Goal: Entertainment & Leisure: Consume media (video, audio)

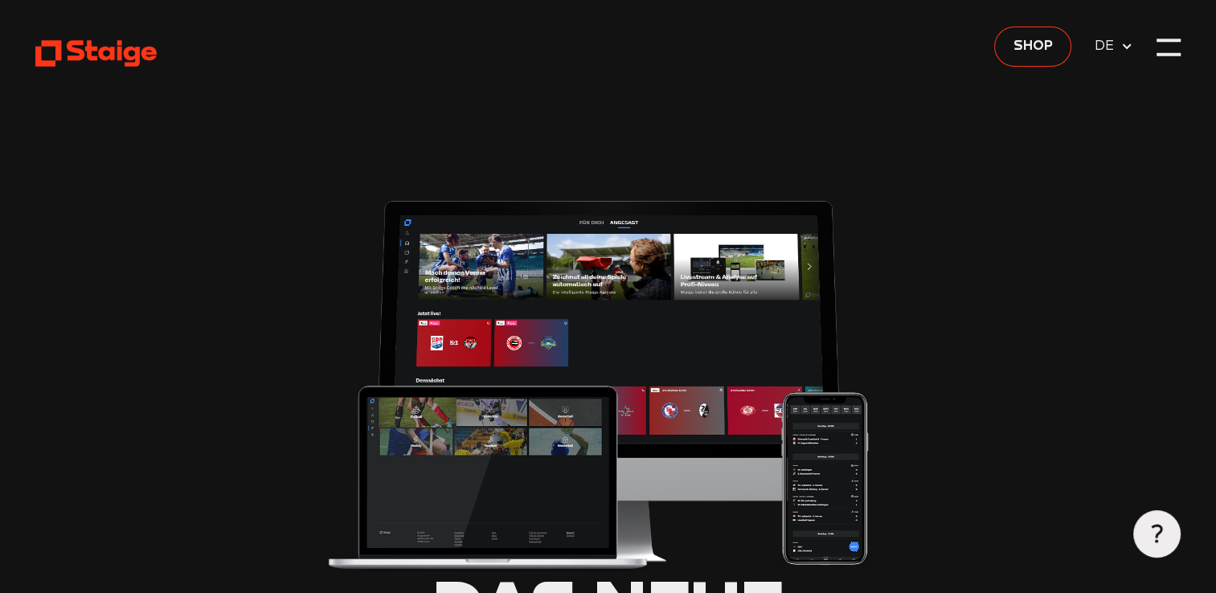
type input "0.8"
click at [1129, 51] on icon at bounding box center [1127, 46] width 13 height 13
click at [1171, 56] on div at bounding box center [1169, 56] width 24 height 3
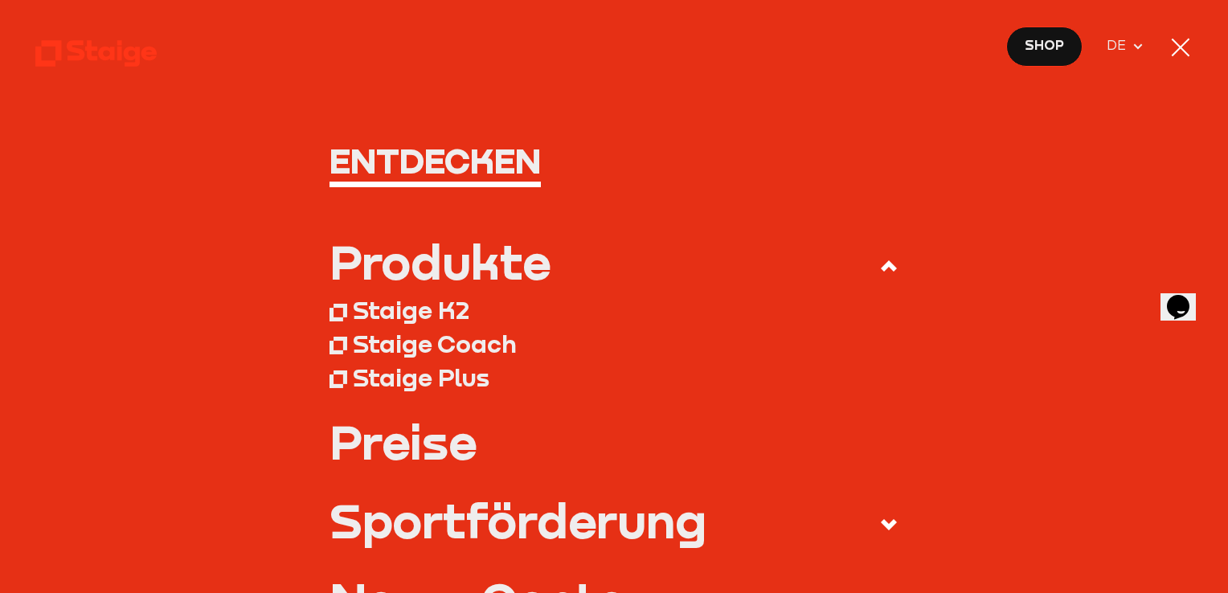
click at [1178, 50] on div at bounding box center [1181, 48] width 18 height 18
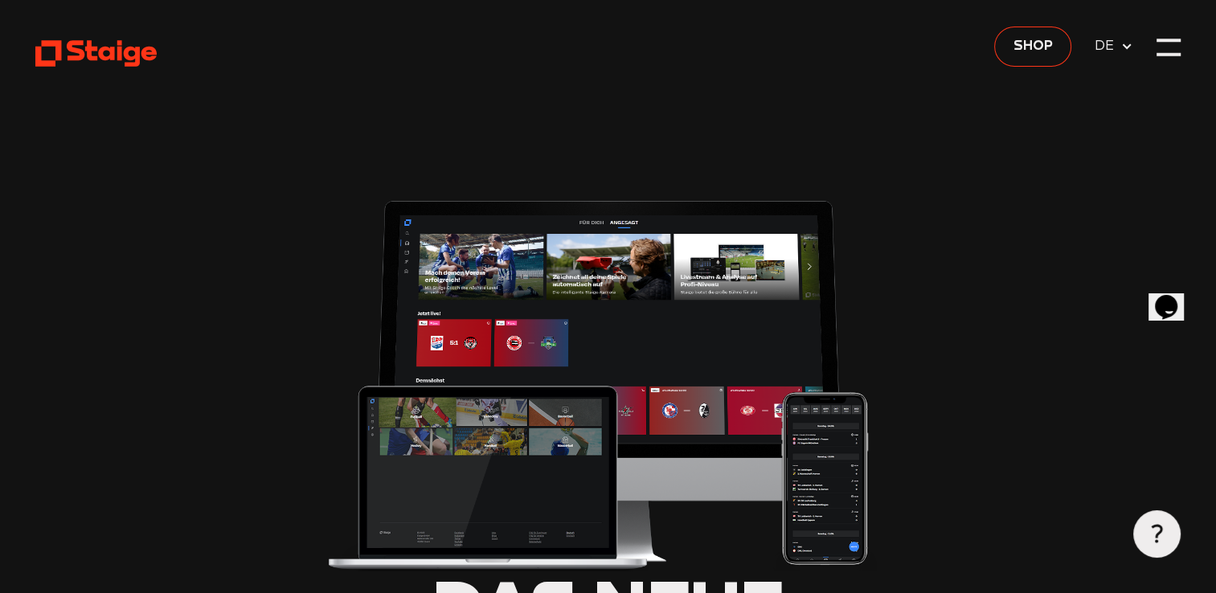
click at [124, 56] on icon at bounding box center [95, 54] width 121 height 30
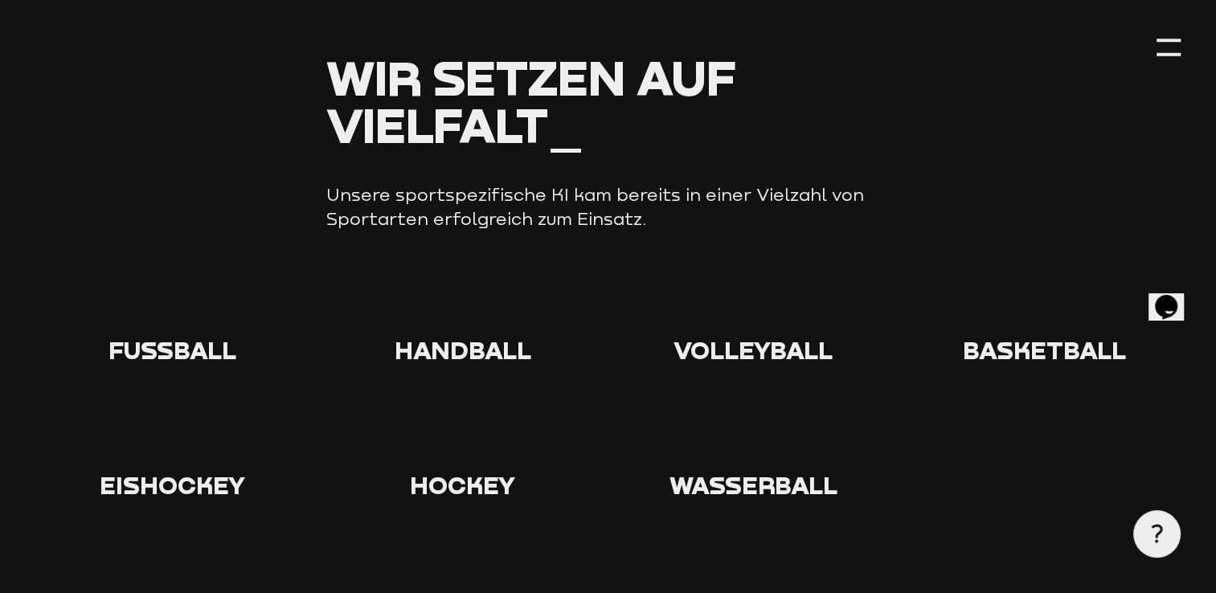
scroll to position [1590, 0]
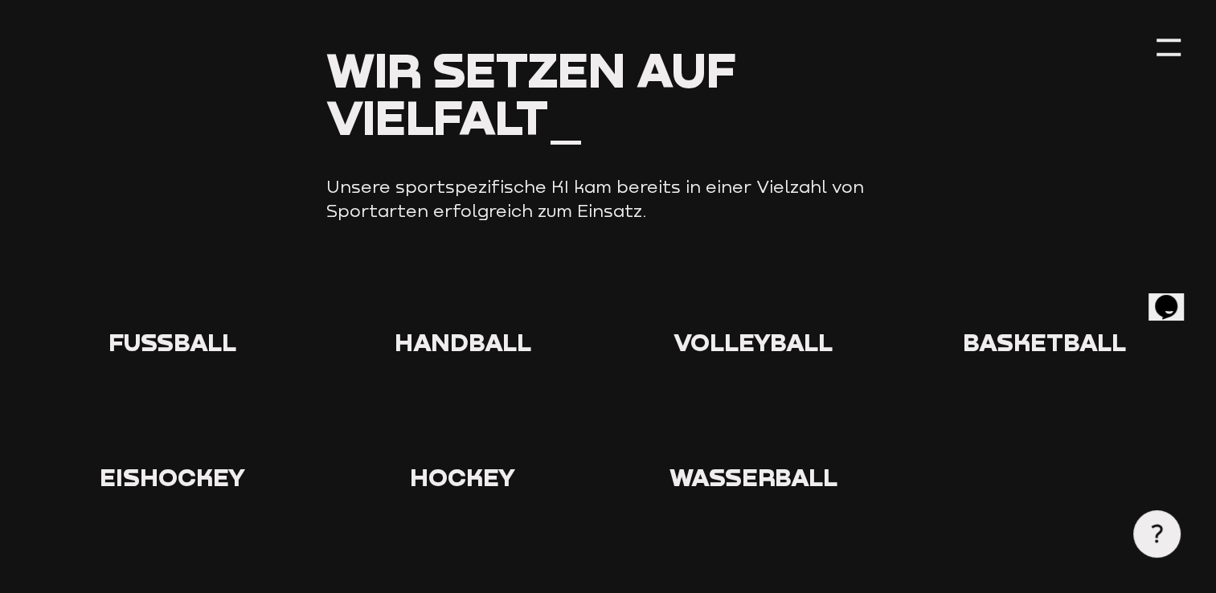
click at [166, 327] on span "Fußball" at bounding box center [173, 342] width 128 height 30
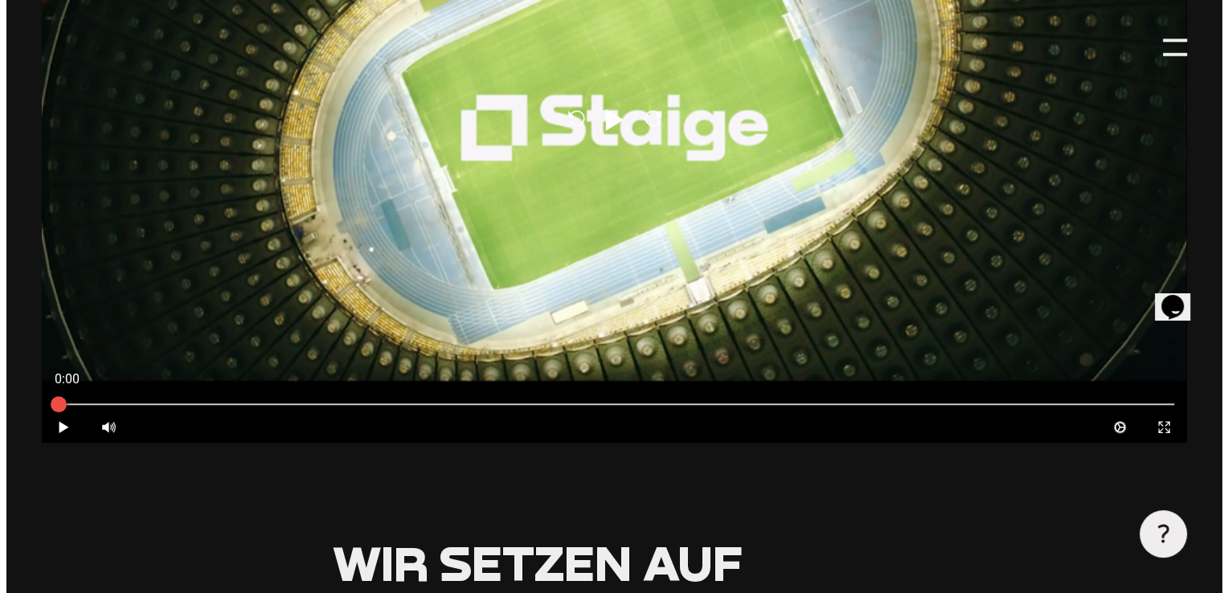
scroll to position [0, 0]
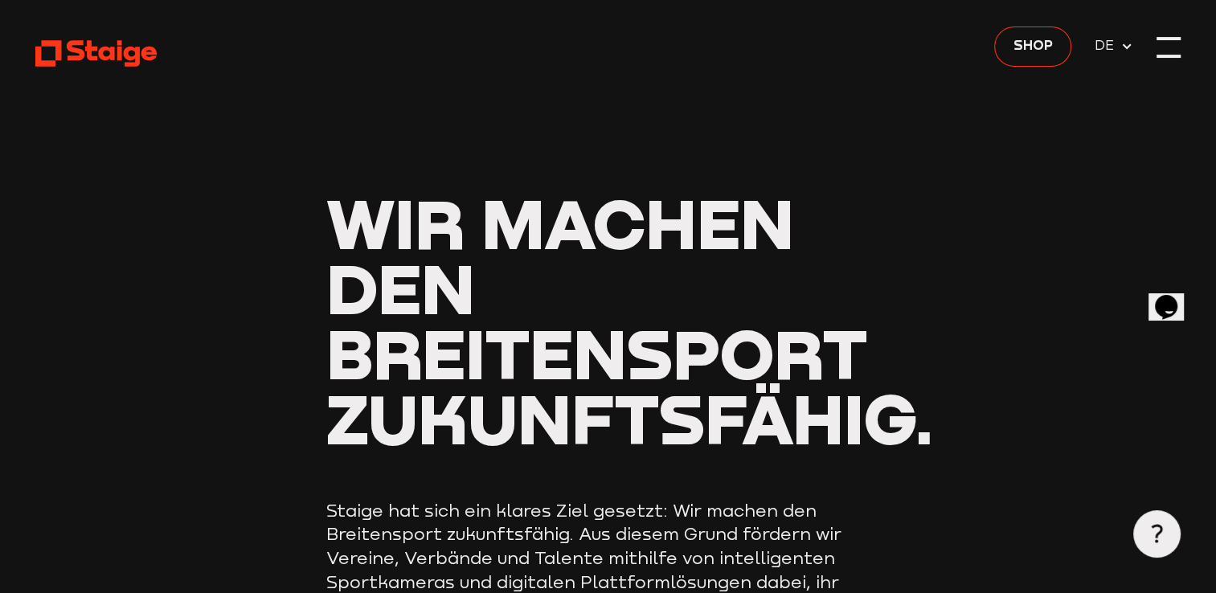
click at [1174, 41] on div at bounding box center [1169, 47] width 24 height 24
